Goal: Task Accomplishment & Management: Use online tool/utility

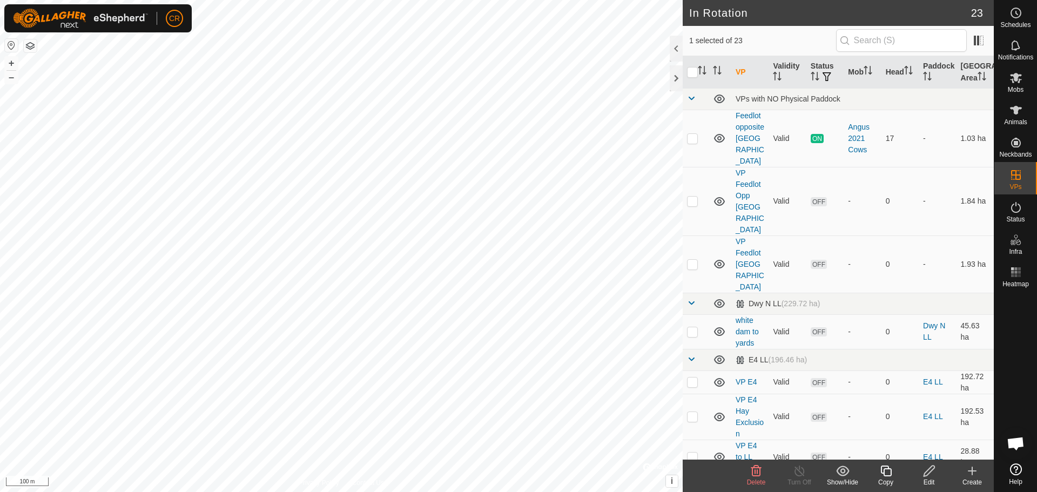
checkbox input "false"
checkbox input "true"
click at [927, 480] on div "Edit" at bounding box center [929, 483] width 43 height 10
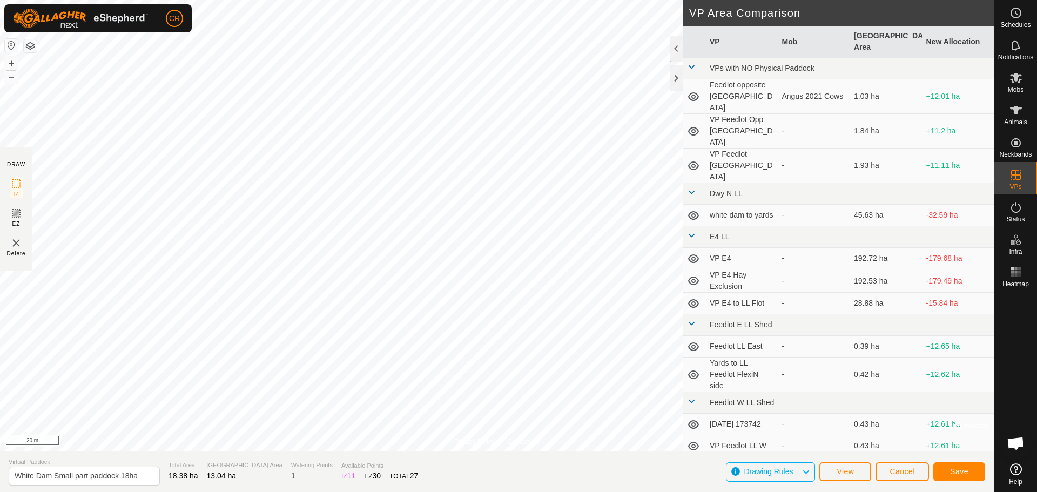
click at [30, 50] on button "button" at bounding box center [30, 45] width 13 height 13
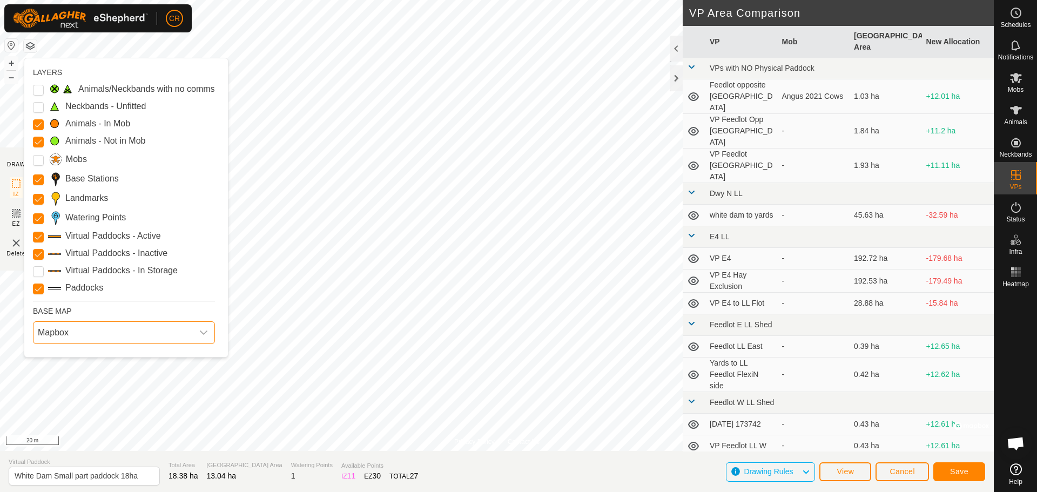
click at [86, 339] on span "Mapbox" at bounding box center [112, 333] width 159 height 22
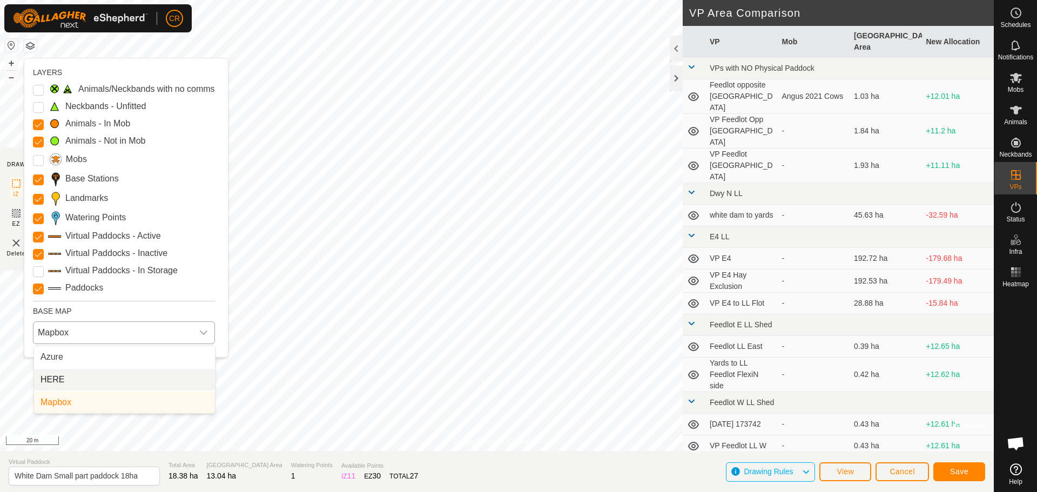
click at [88, 377] on li "HERE" at bounding box center [124, 380] width 181 height 22
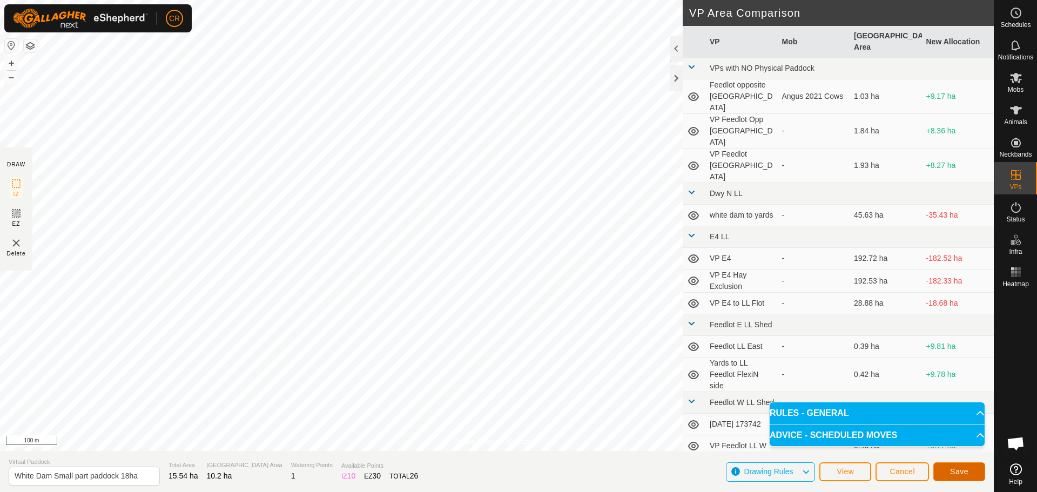
click at [963, 470] on span "Save" at bounding box center [959, 471] width 18 height 9
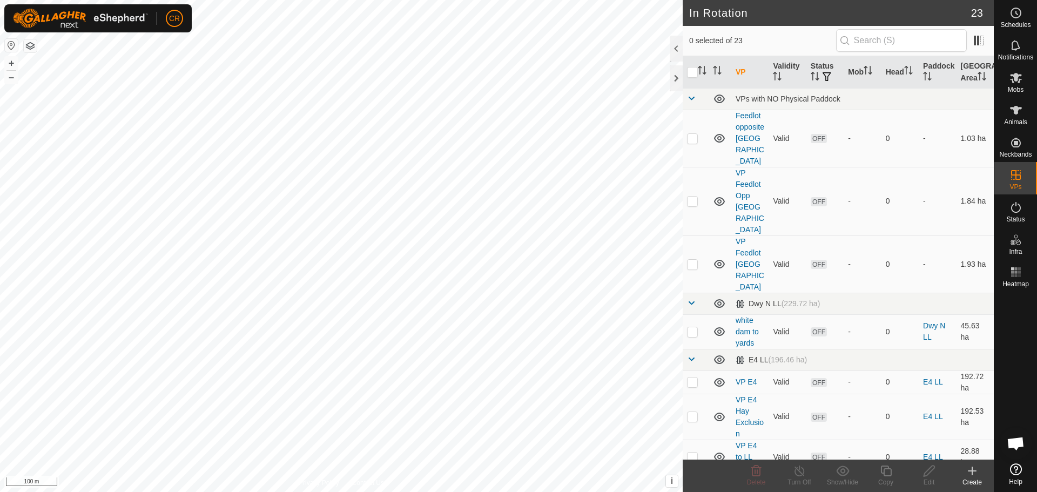
checkbox input "true"
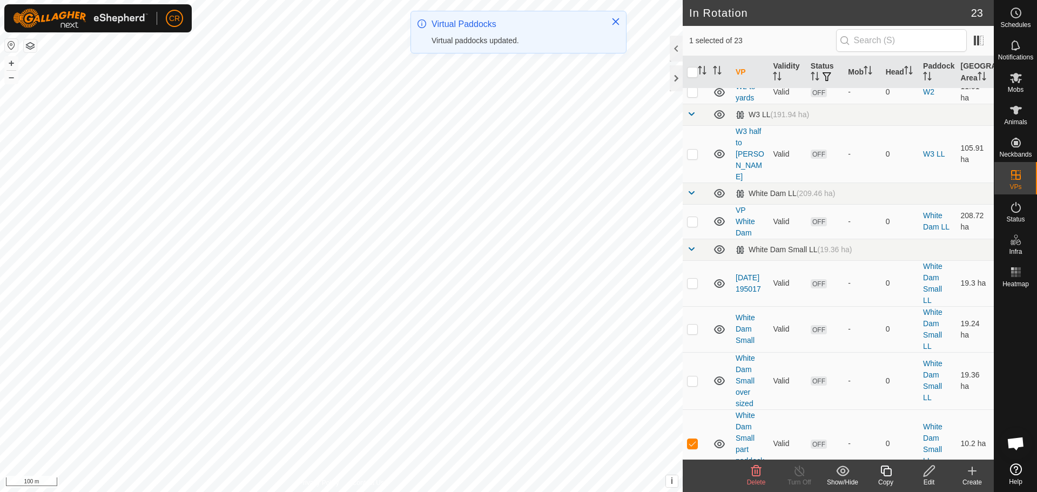
scroll to position [834, 0]
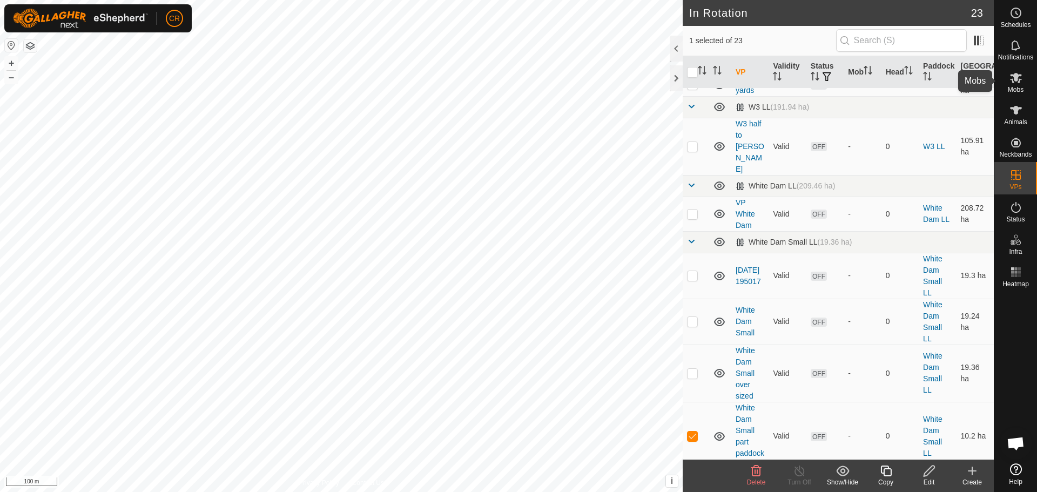
click at [1011, 78] on icon at bounding box center [1016, 77] width 13 height 13
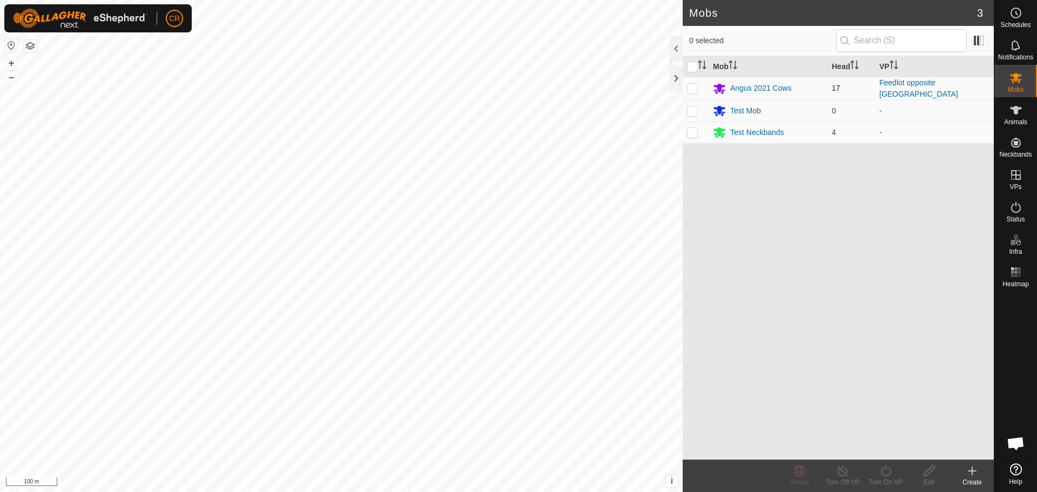
click at [691, 89] on p-checkbox at bounding box center [692, 88] width 11 height 9
checkbox input "true"
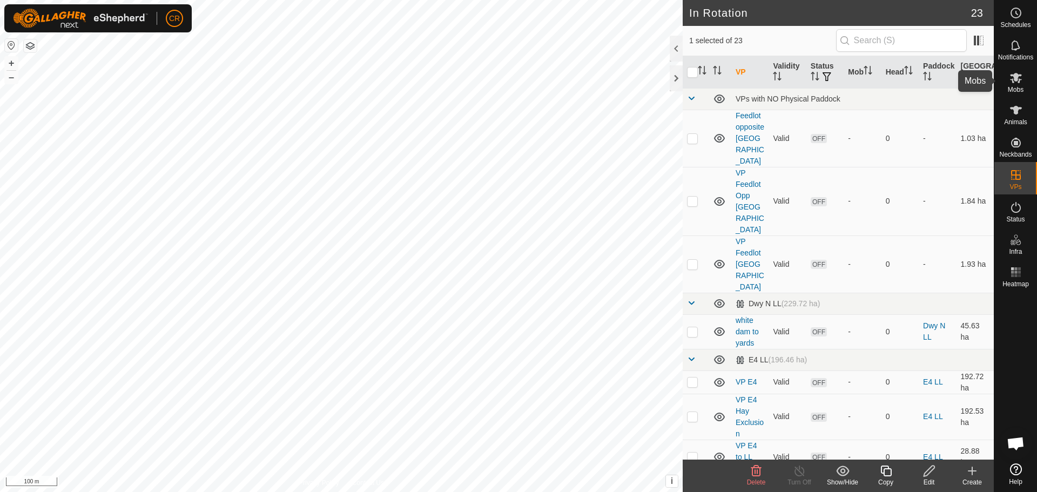
click at [1020, 81] on icon at bounding box center [1016, 78] width 12 height 10
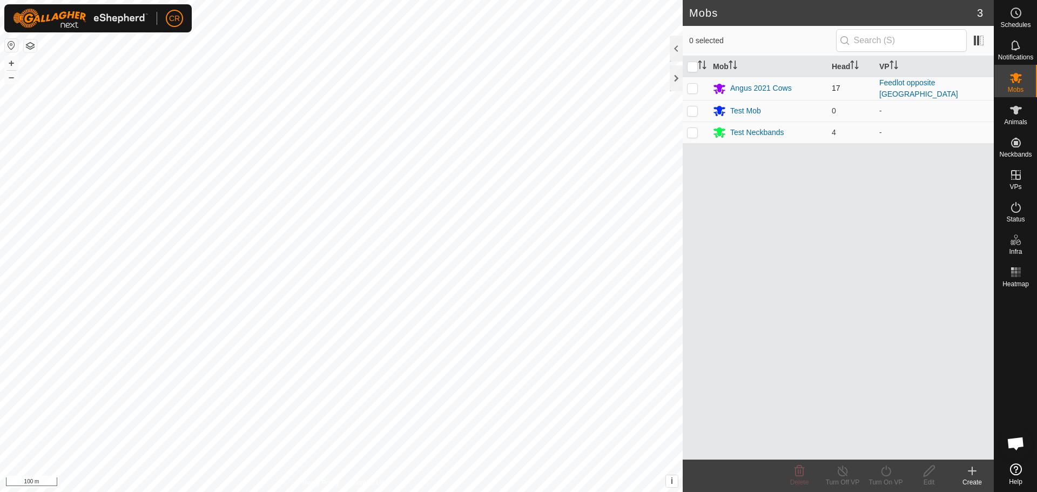
click at [688, 86] on p-checkbox at bounding box center [692, 88] width 11 height 9
checkbox input "true"
click at [889, 481] on div "Turn On VP" at bounding box center [886, 483] width 43 height 10
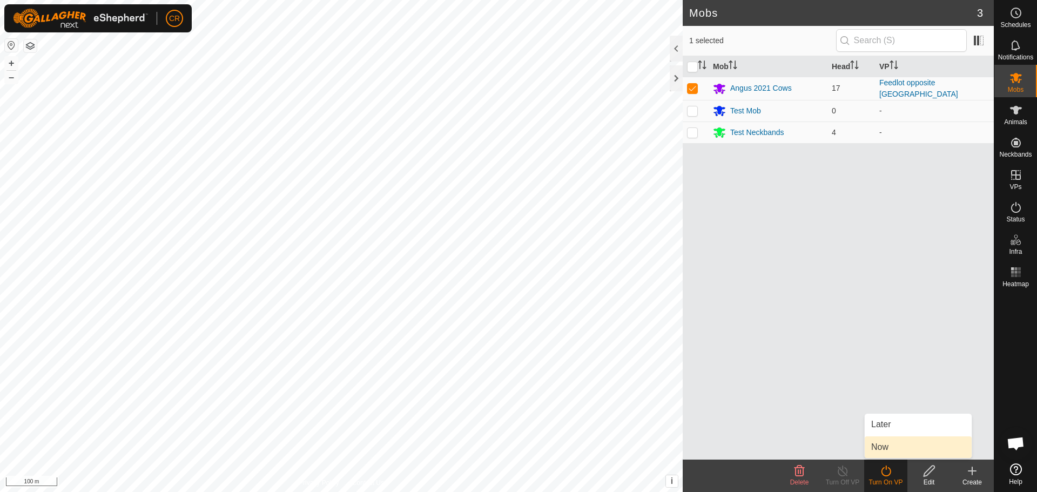
click at [897, 449] on link "Now" at bounding box center [918, 448] width 107 height 22
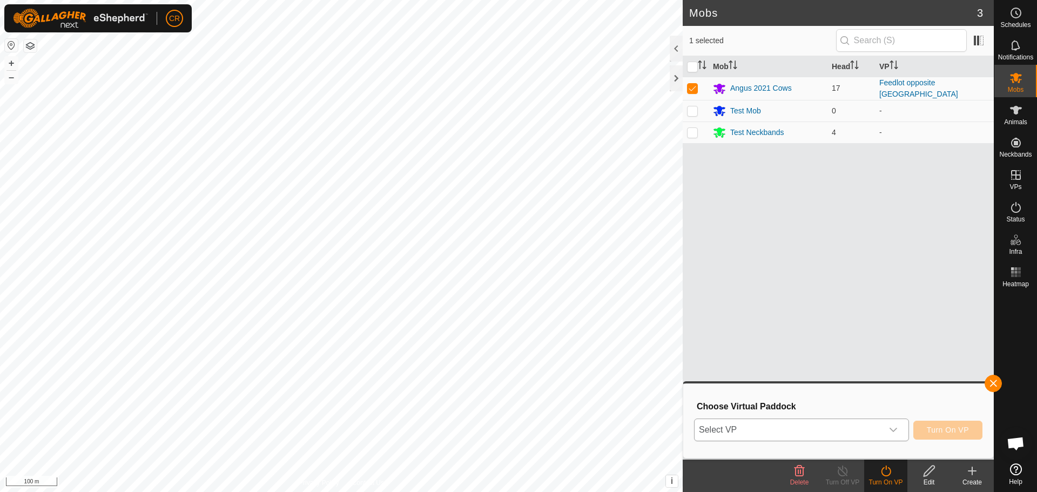
click at [886, 425] on div "dropdown trigger" at bounding box center [894, 430] width 22 height 22
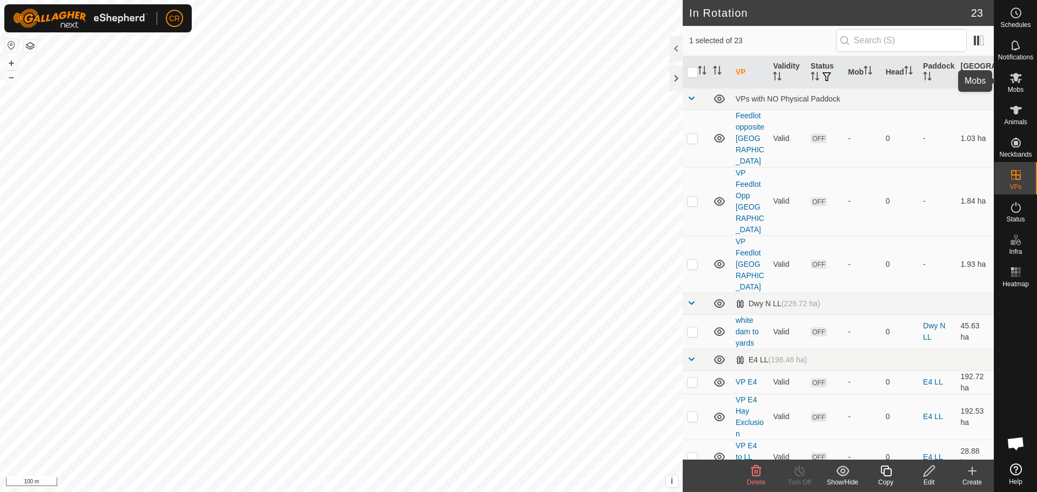
click at [1016, 76] on icon at bounding box center [1016, 78] width 12 height 10
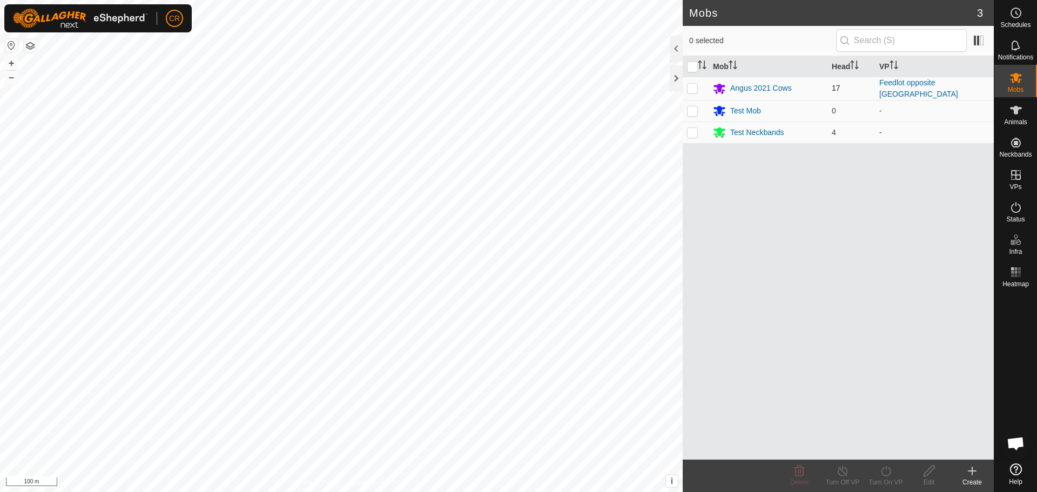
click at [695, 85] on p-checkbox at bounding box center [692, 88] width 11 height 9
checkbox input "true"
click at [894, 483] on div "Turn On VP" at bounding box center [886, 483] width 43 height 10
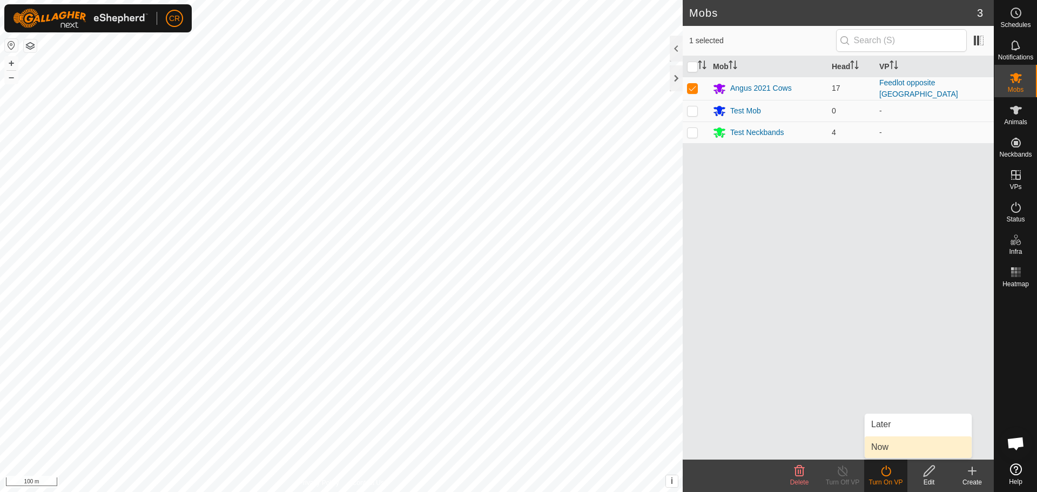
click at [891, 451] on link "Now" at bounding box center [918, 448] width 107 height 22
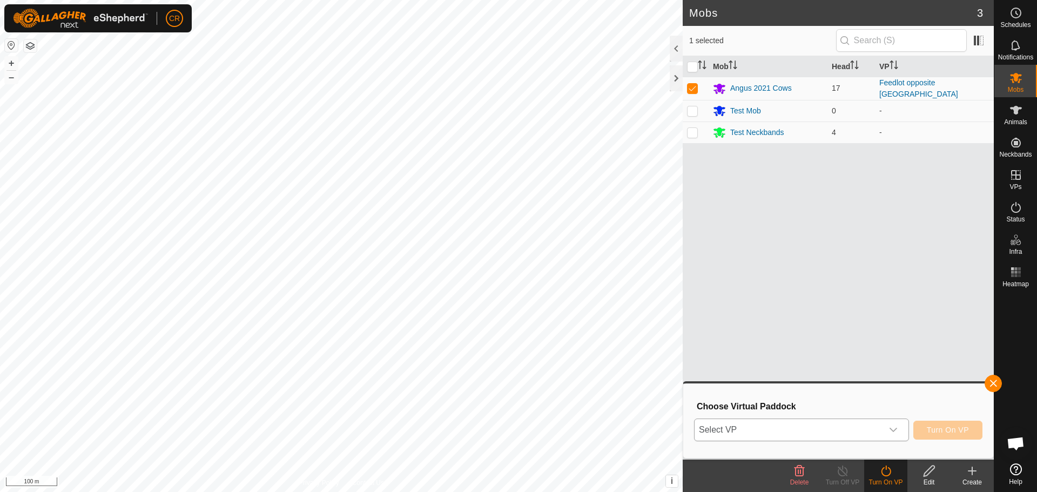
click at [890, 429] on icon "dropdown trigger" at bounding box center [894, 430] width 8 height 4
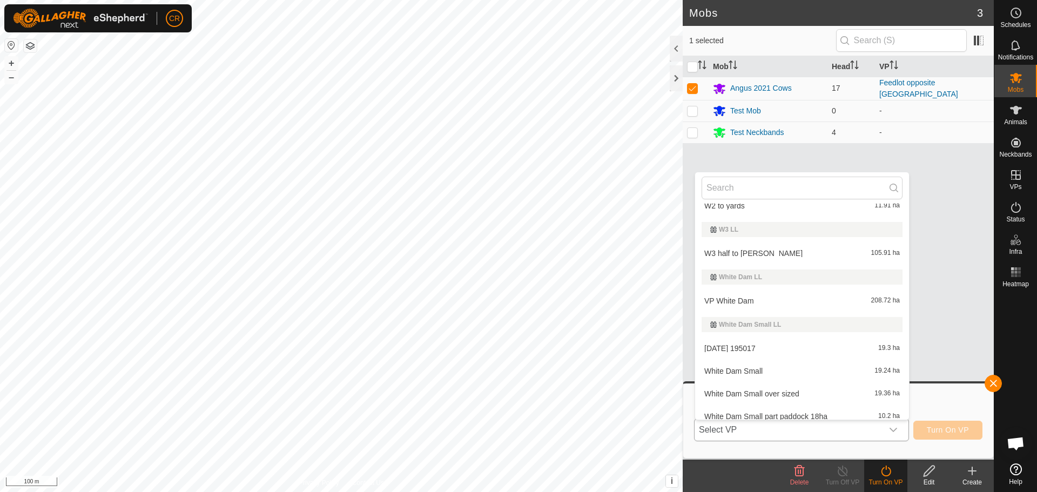
scroll to position [528, 0]
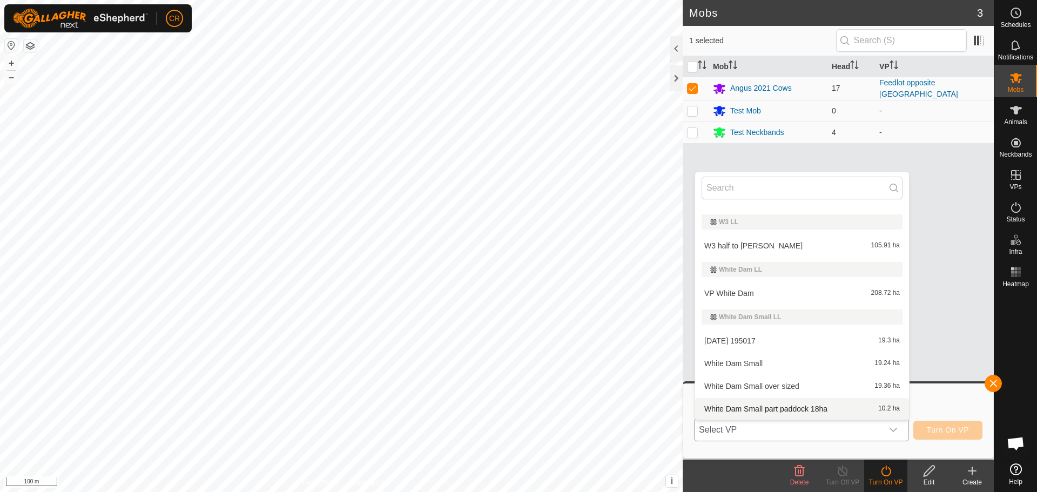
click at [773, 406] on li "White Dam Small part paddock 18ha 10.2 ha" at bounding box center [802, 409] width 214 height 22
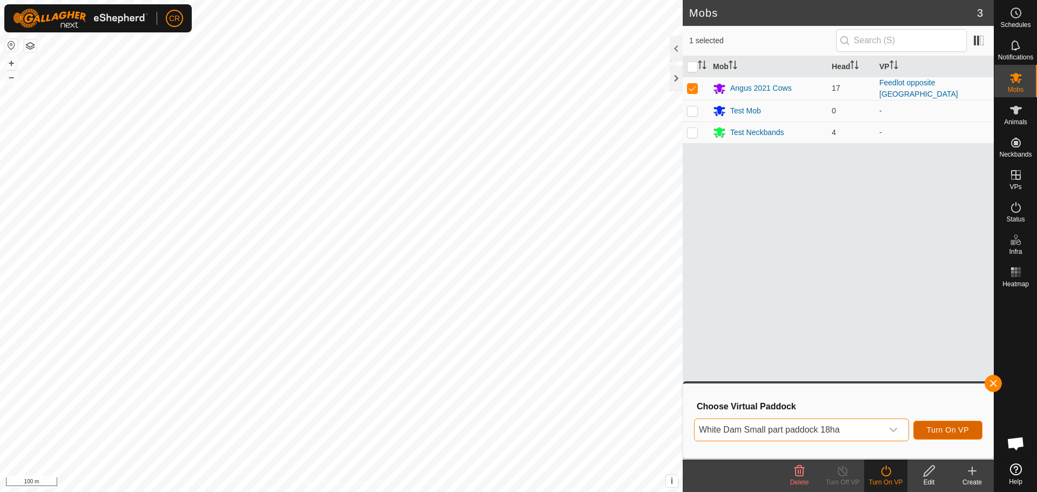
click at [955, 426] on span "Turn On VP" at bounding box center [948, 430] width 42 height 9
